Goal: Transaction & Acquisition: Purchase product/service

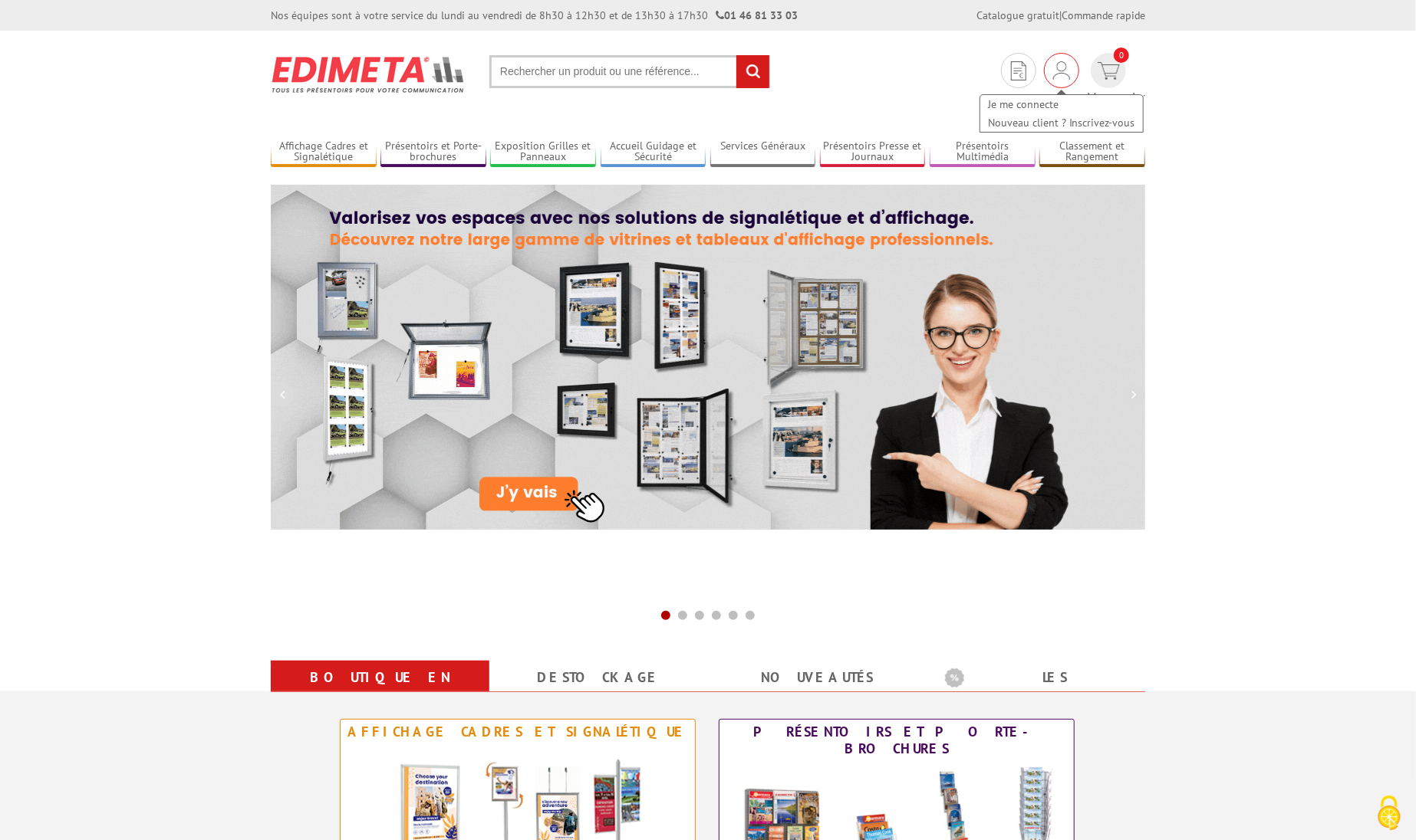
click at [1044, 76] on div "Je me connecte Nouveau client ? Inscrivez-vous" at bounding box center [1062, 70] width 36 height 36
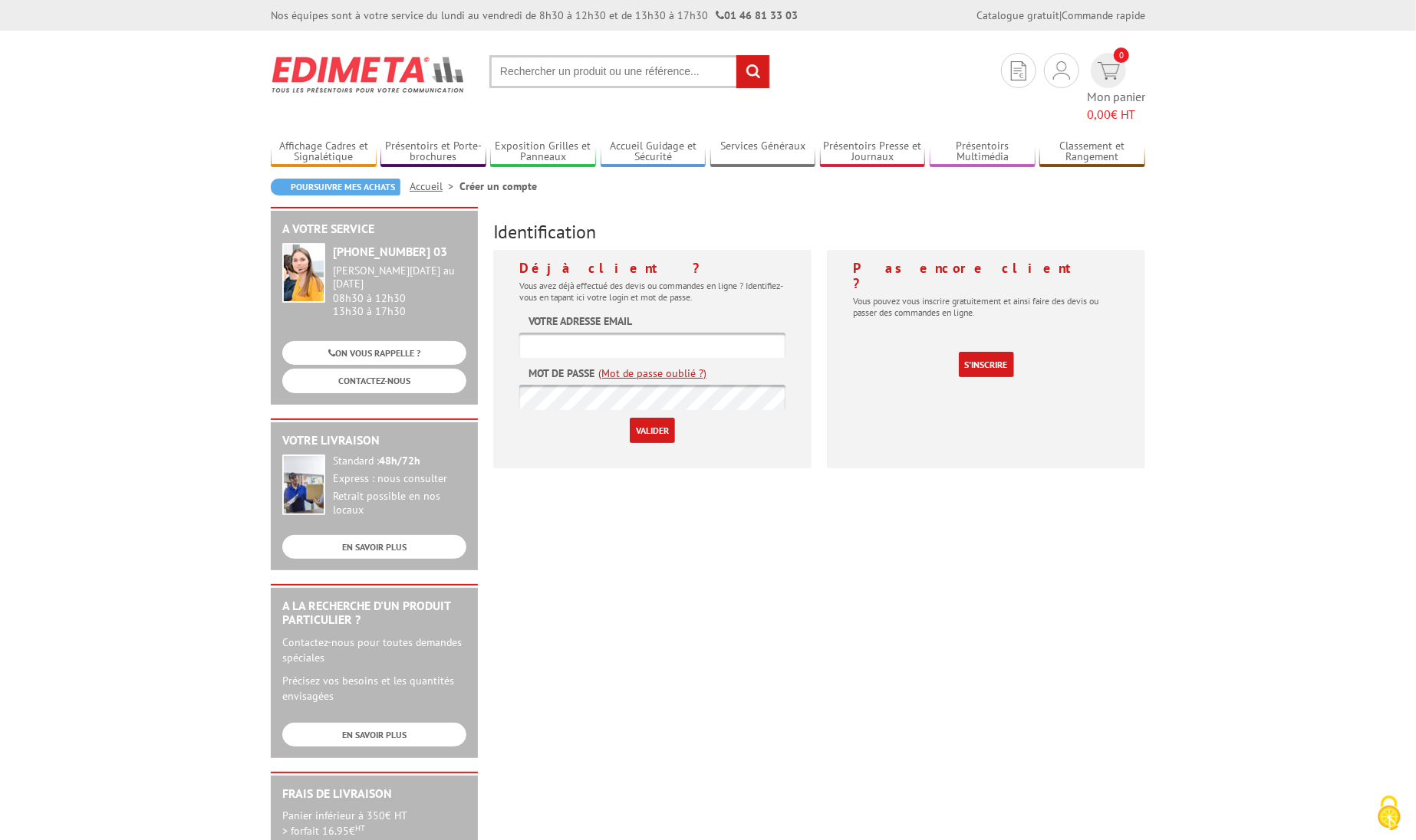
type input "[EMAIL_ADDRESS][DOMAIN_NAME]"
click at [651, 418] on input "Valider" at bounding box center [652, 431] width 45 height 25
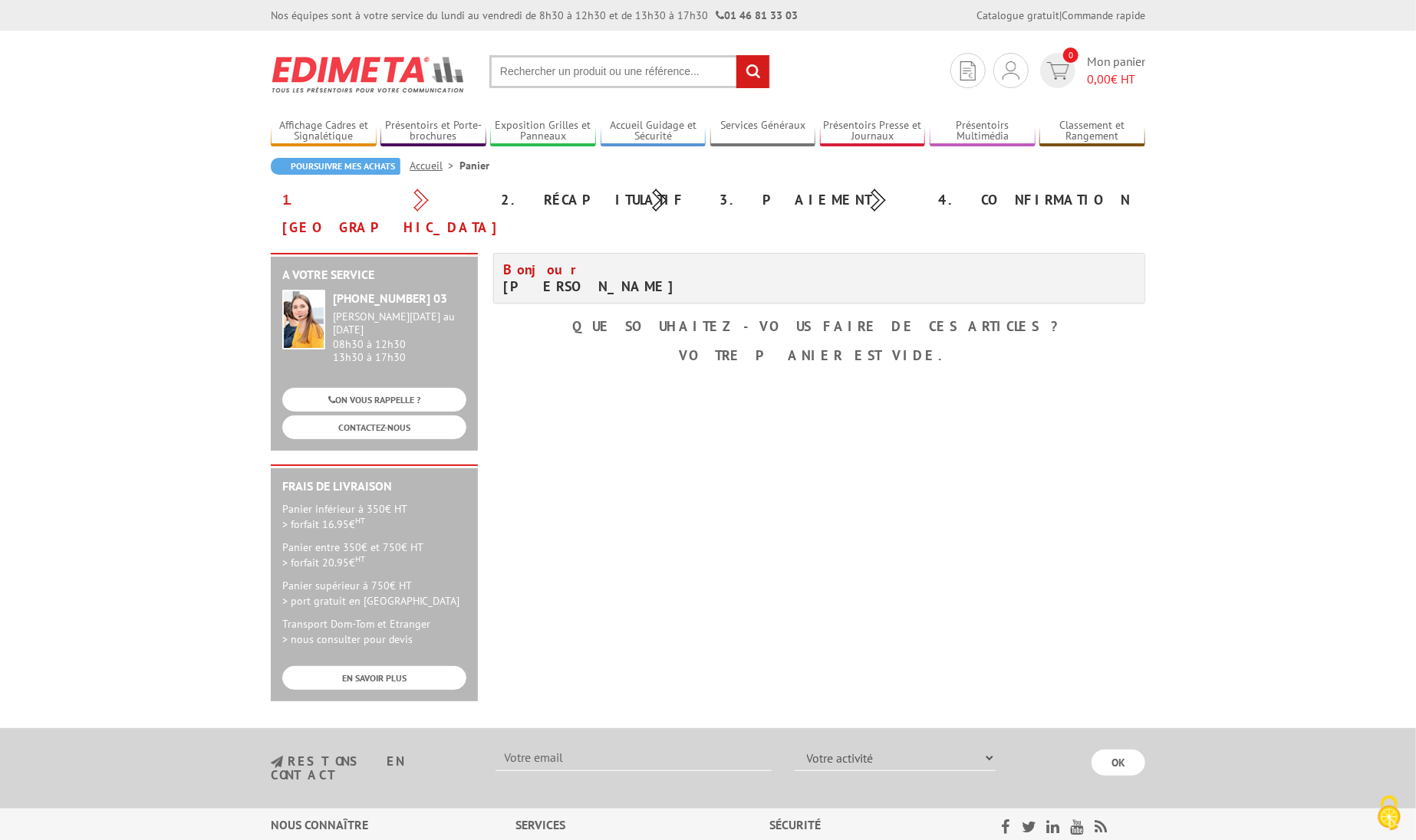
click at [807, 469] on div "A votre service +33 (0)1 46 81 33 03 Du Lundi au Vendredi 08h30 à 12h30 13h30 à…" at bounding box center [708, 484] width 890 height 464
click at [994, 117] on link "Mes devis & commandes" at bounding box center [1010, 123] width 163 height 19
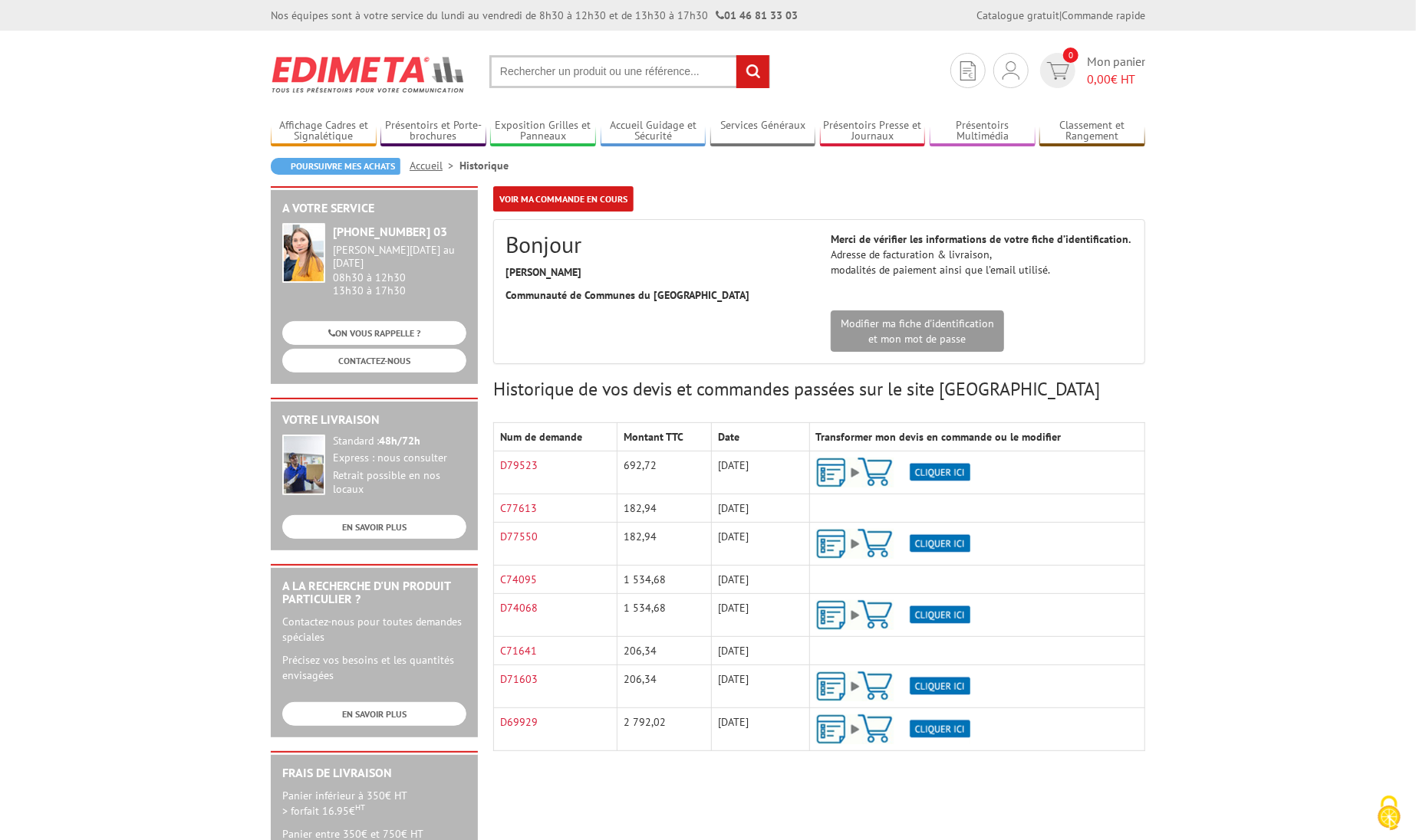
click at [935, 473] on img at bounding box center [893, 472] width 154 height 30
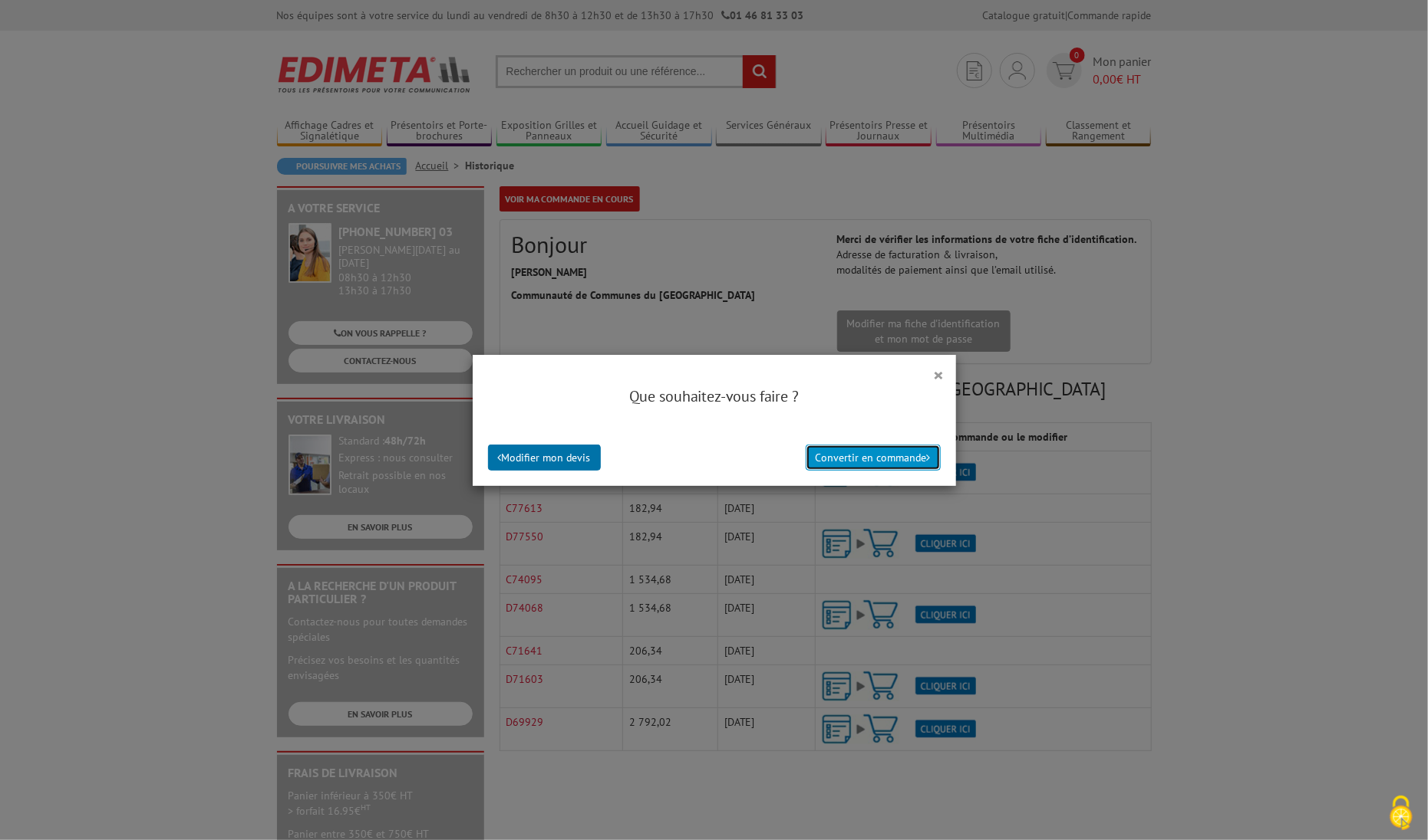
click at [872, 463] on button "Convertir en commande" at bounding box center [873, 457] width 135 height 26
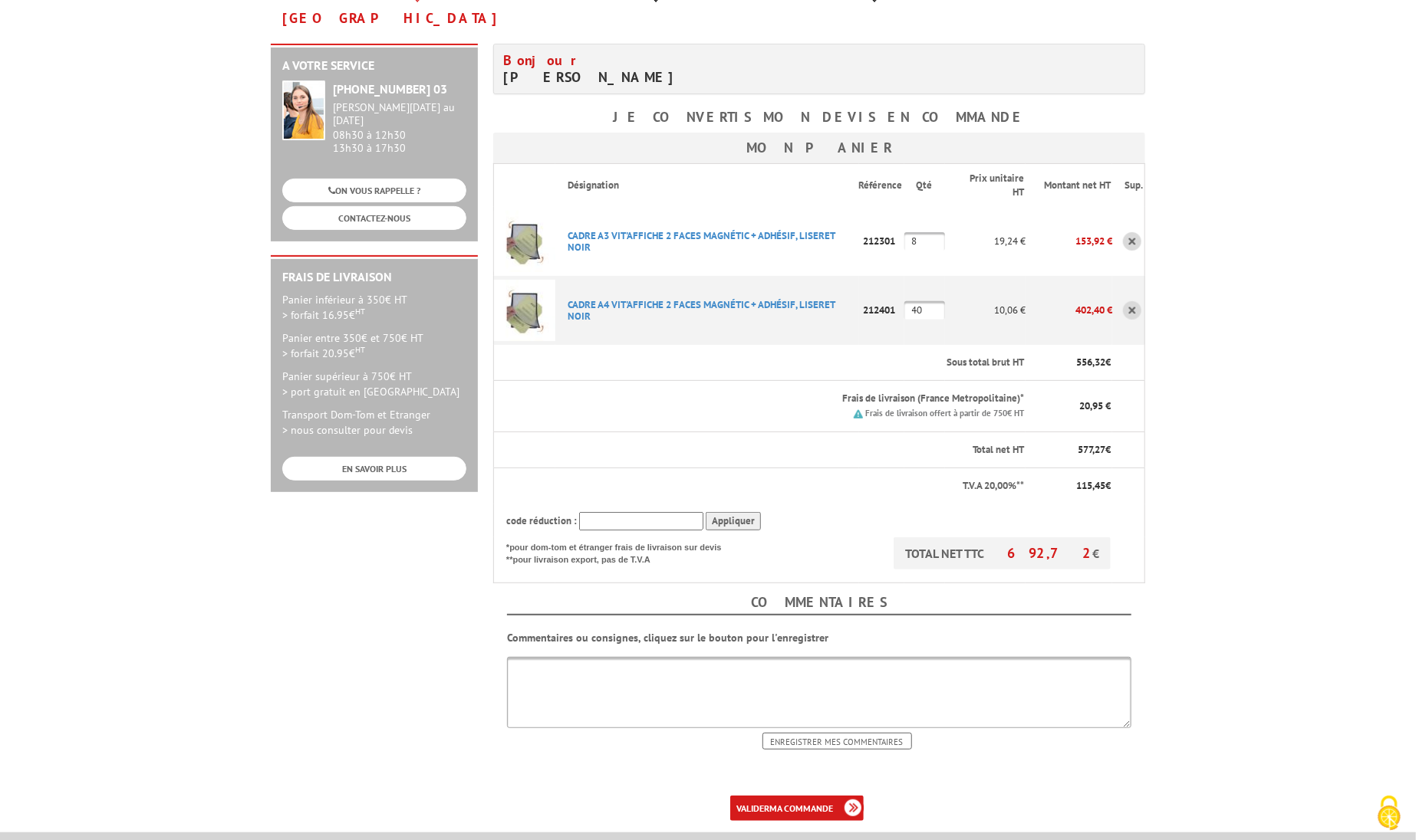
scroll to position [383, 0]
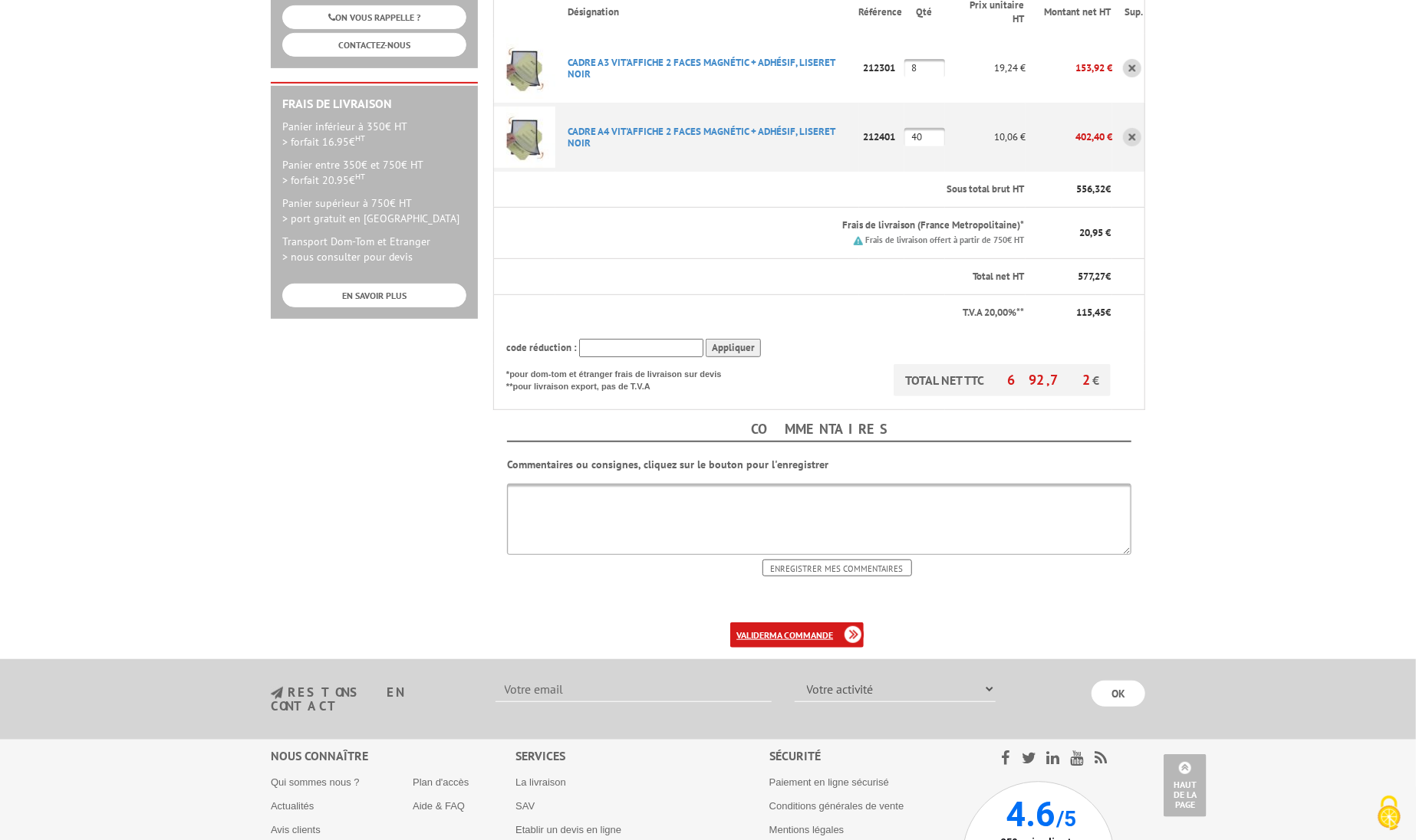
click at [824, 630] on b "ma commande" at bounding box center [801, 635] width 64 height 12
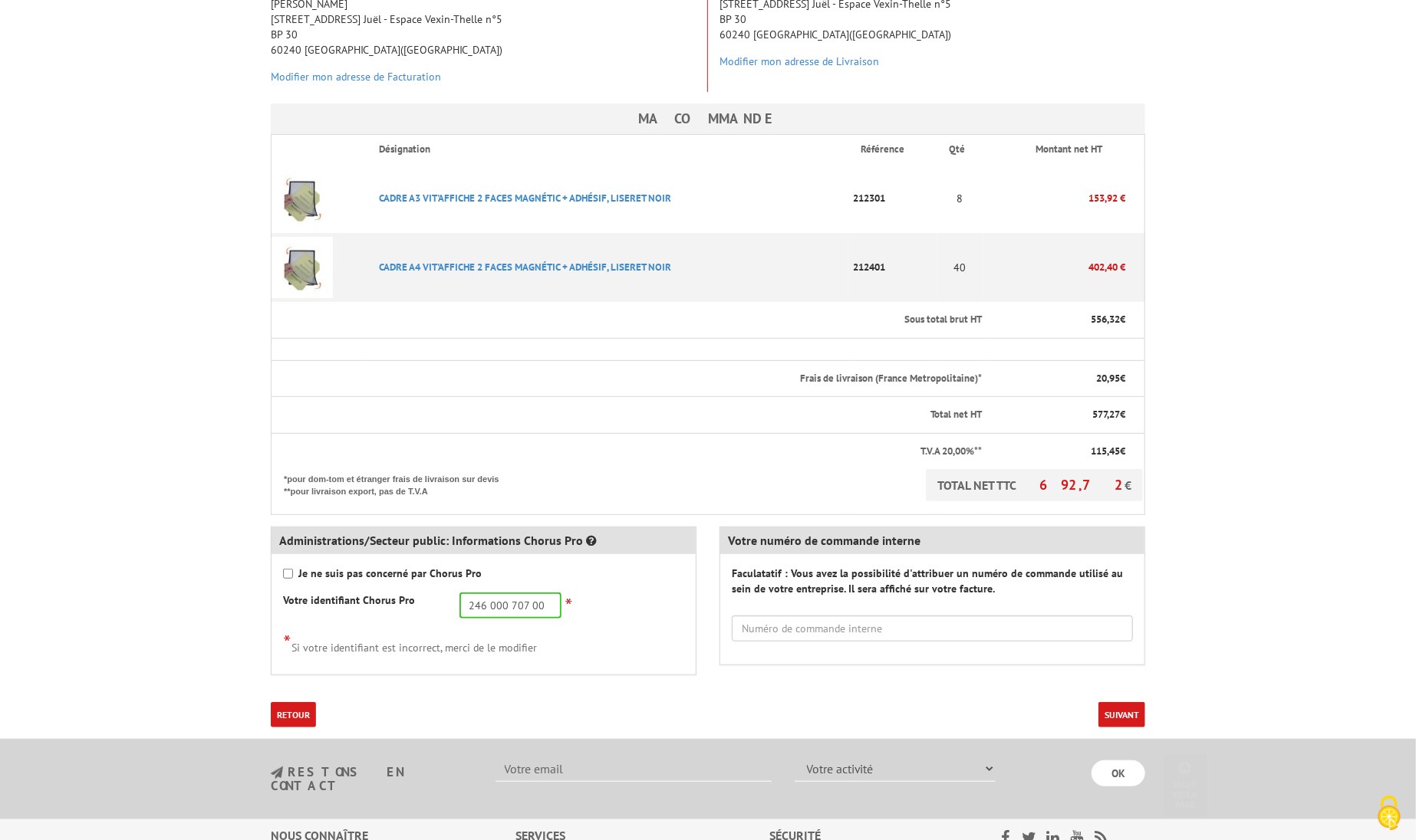
scroll to position [383, 0]
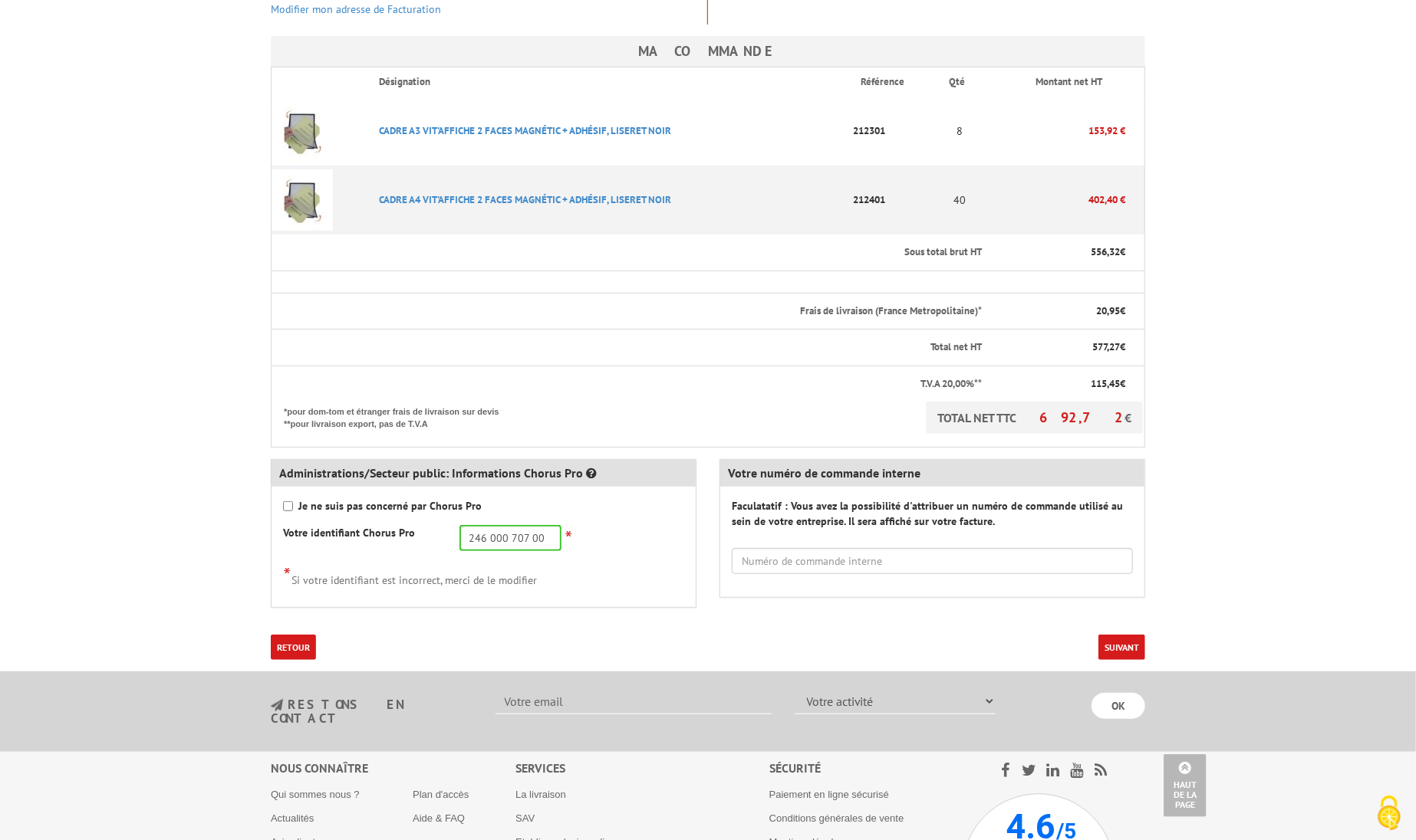
click at [1121, 635] on button "Suivant" at bounding box center [1121, 648] width 47 height 25
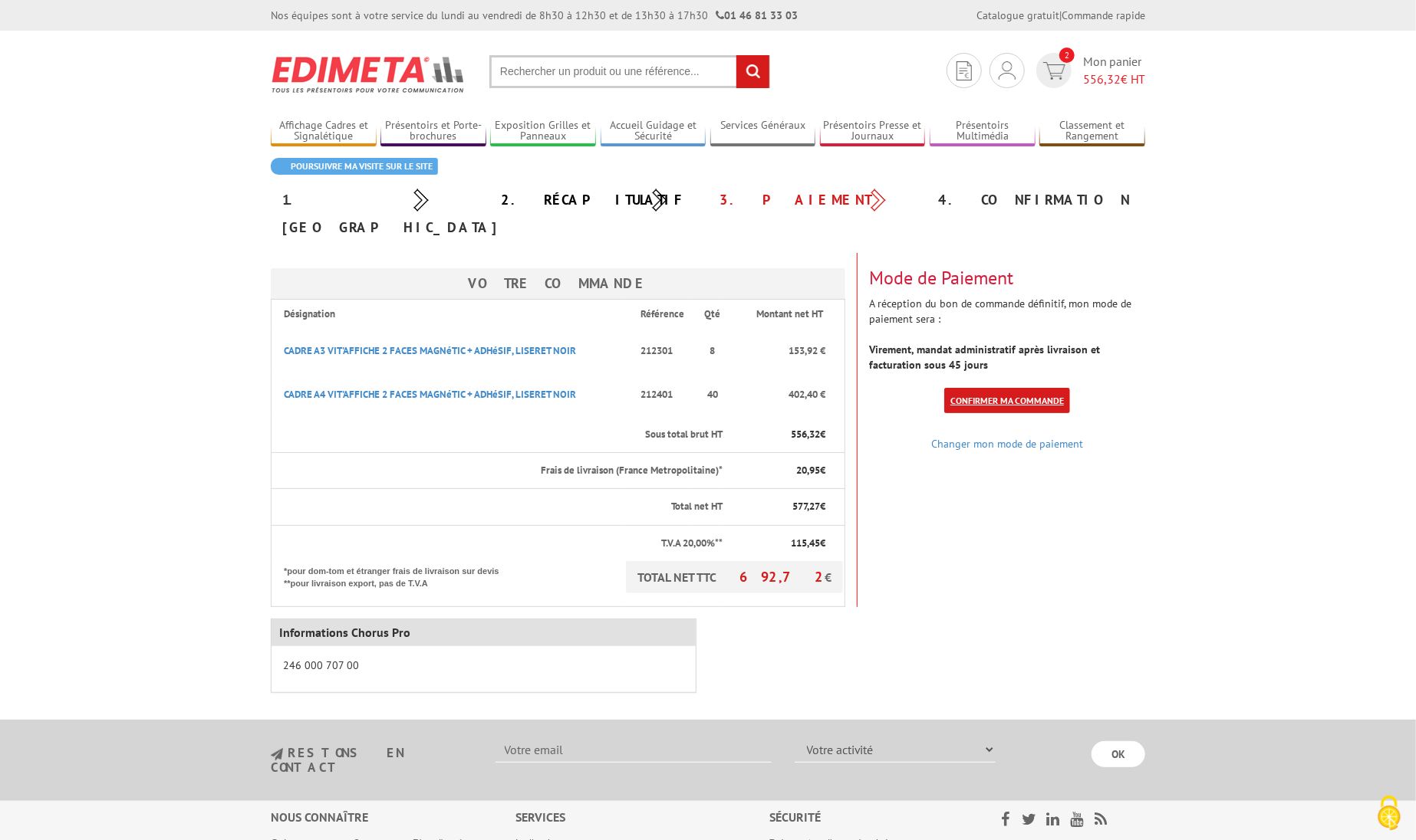
click at [999, 388] on link "Confirmer ma commande" at bounding box center [1007, 400] width 125 height 25
